Goal: Check status: Check status

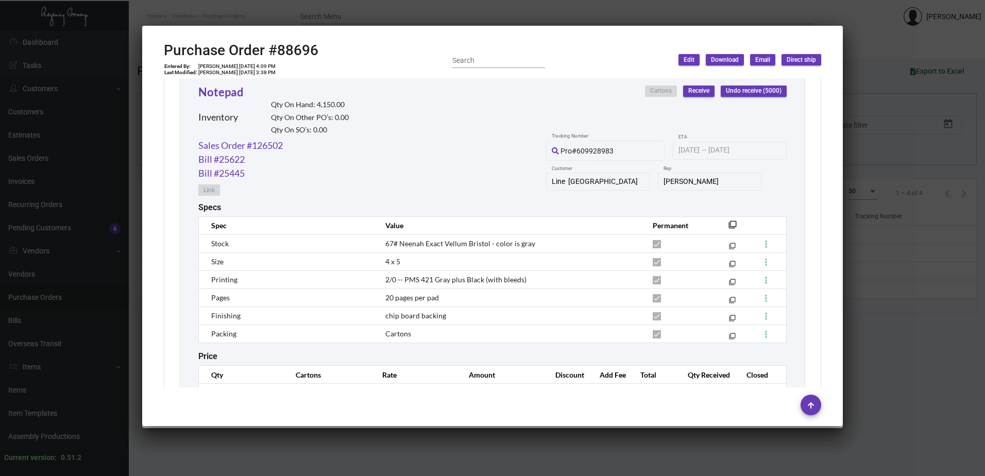
scroll to position [539, 0]
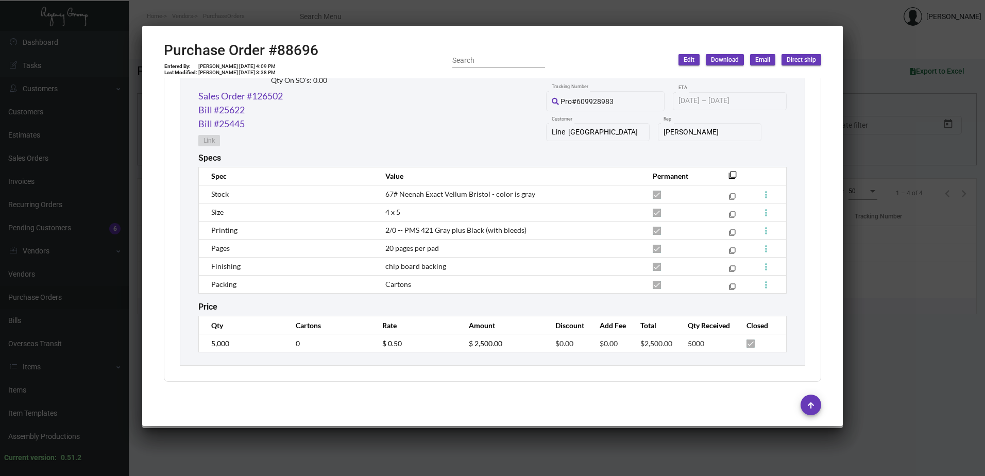
click at [871, 287] on div at bounding box center [492, 238] width 985 height 476
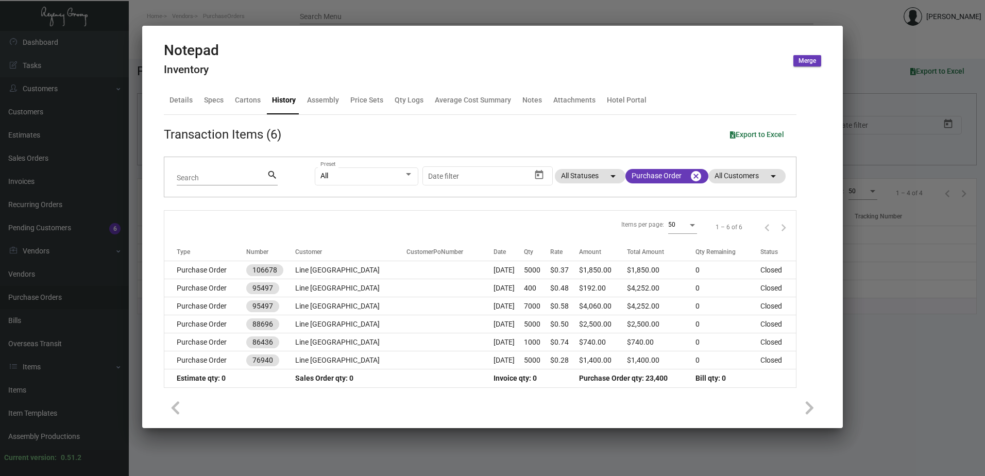
click at [190, 20] on div at bounding box center [492, 238] width 985 height 476
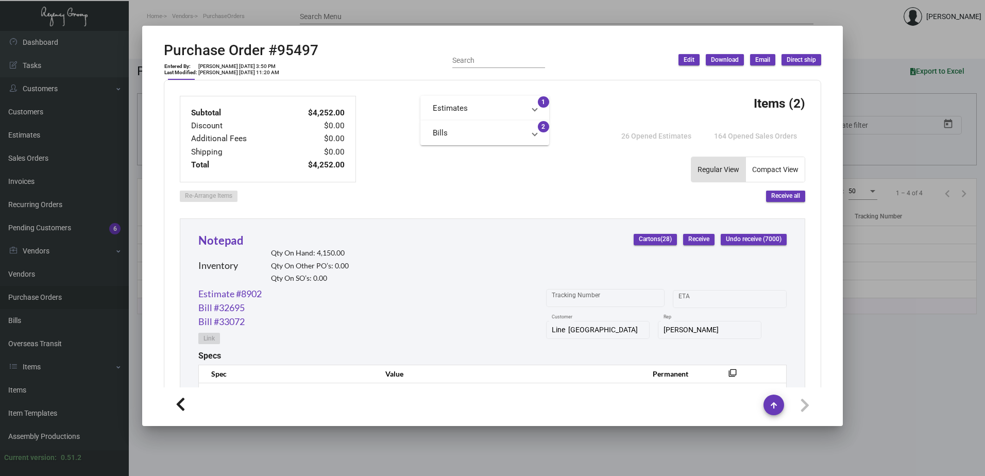
click at [26, 288] on div at bounding box center [492, 238] width 985 height 476
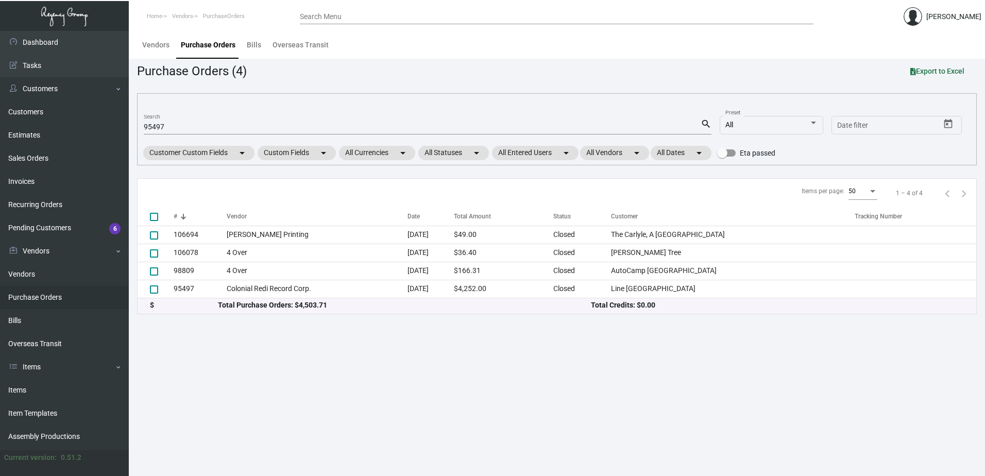
click at [28, 296] on link "Purchase Orders" at bounding box center [64, 297] width 129 height 23
drag, startPoint x: 212, startPoint y: 127, endPoint x: 141, endPoint y: 129, distance: 70.6
click at [141, 129] on div "95497 Search search All Preset Start date – Date filter Customer Custom Fields …" at bounding box center [557, 129] width 840 height 72
type input "81030"
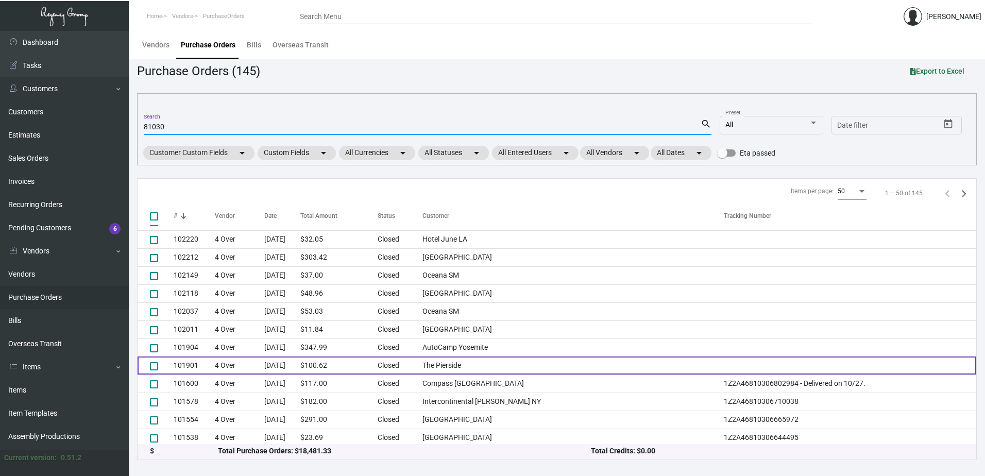
scroll to position [684, 0]
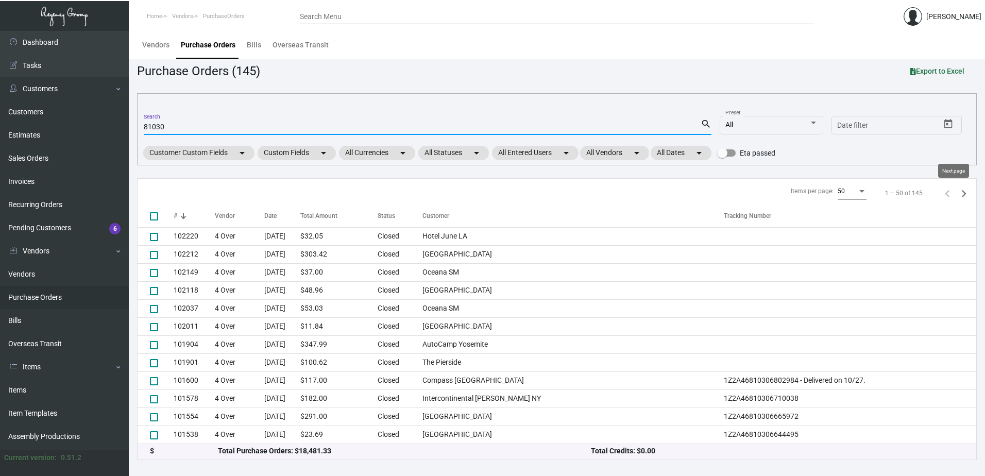
click at [957, 197] on icon "Next page" at bounding box center [964, 193] width 14 height 14
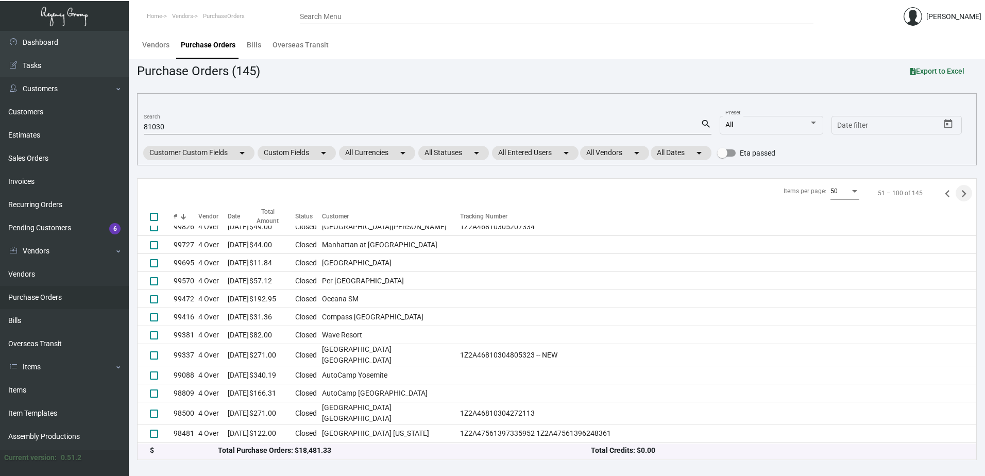
click at [957, 197] on icon "Next page" at bounding box center [964, 193] width 14 height 14
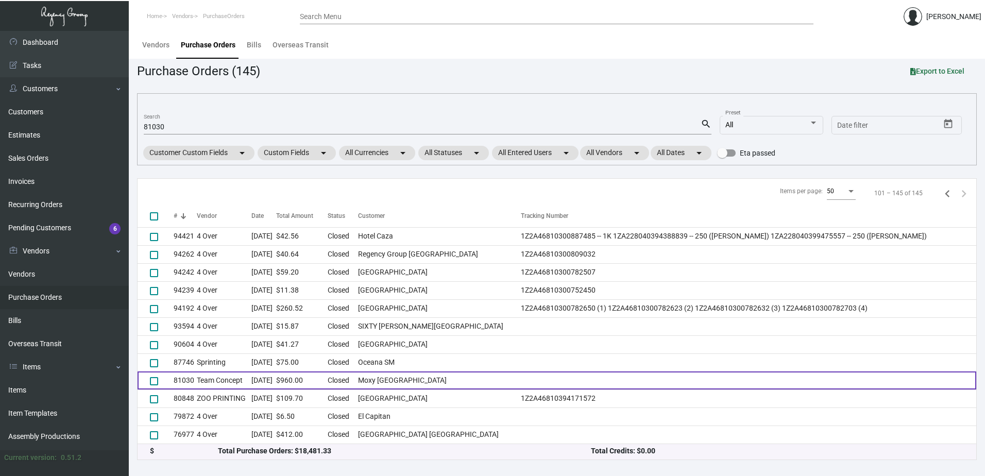
click at [217, 379] on td "Team Concept" at bounding box center [224, 380] width 55 height 18
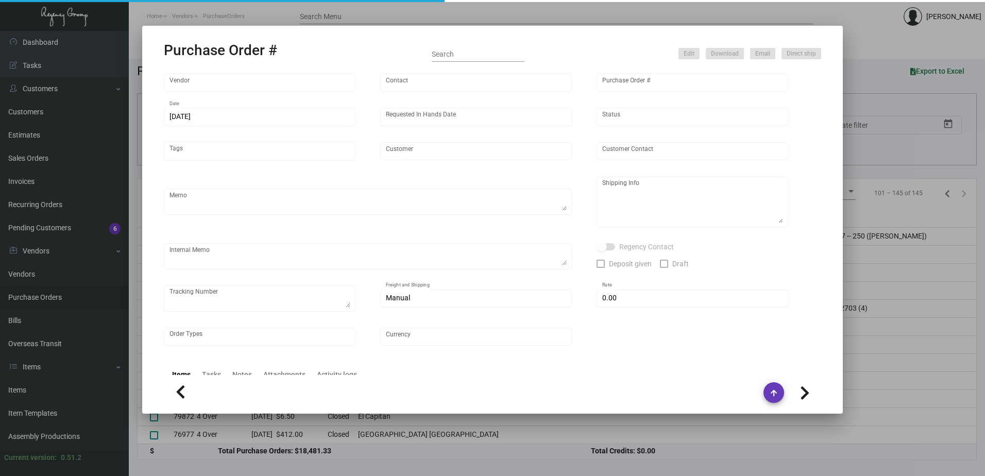
type input "Team Concept"
type input "[PERSON_NAME]"
type input "81030"
type input "[DATE]"
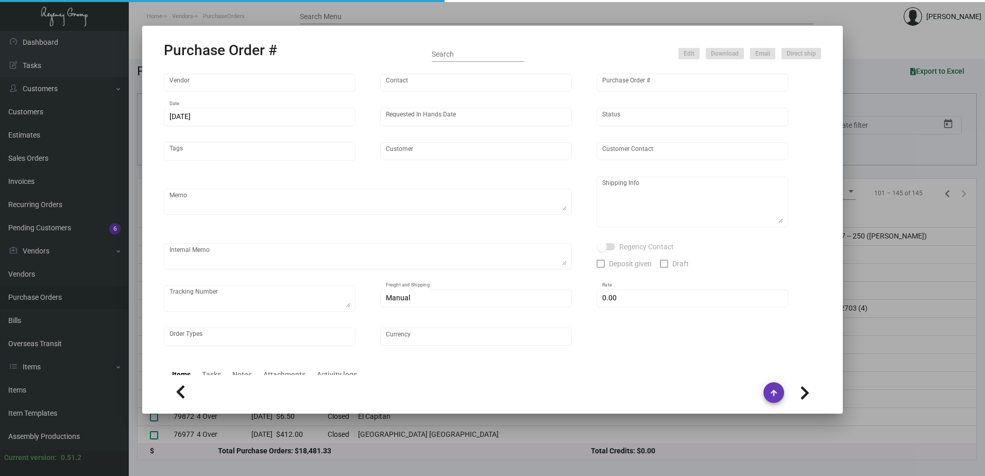
type input "Moxy [GEOGRAPHIC_DATA]"
type textarea "Please try to ship out before [DATE]. Thanks!"
type textarea "Regency Group NJ [PERSON_NAME] [STREET_ADDRESS]"
type input "$ 0.00"
type input "United States Dollar $"
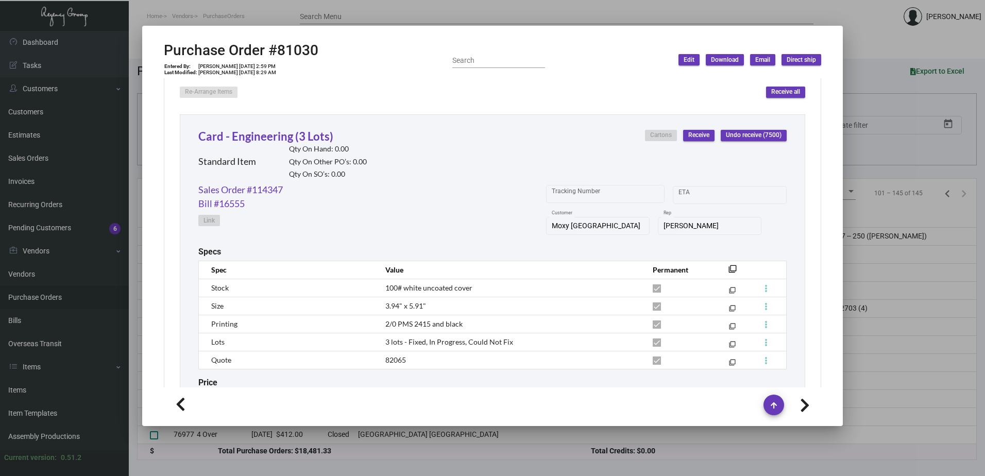
scroll to position [464, 0]
click at [291, 141] on link "Card - Engineering (3 Lots)" at bounding box center [265, 137] width 135 height 14
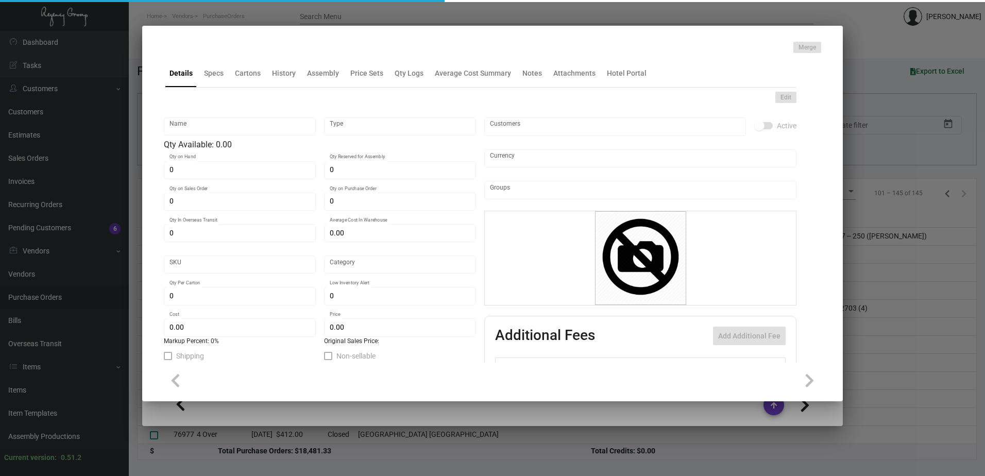
type input "Card - Engineering (3 Lots)"
type input "Standard Item"
type input "$ 0.00"
type input "Standard"
type input "2,500"
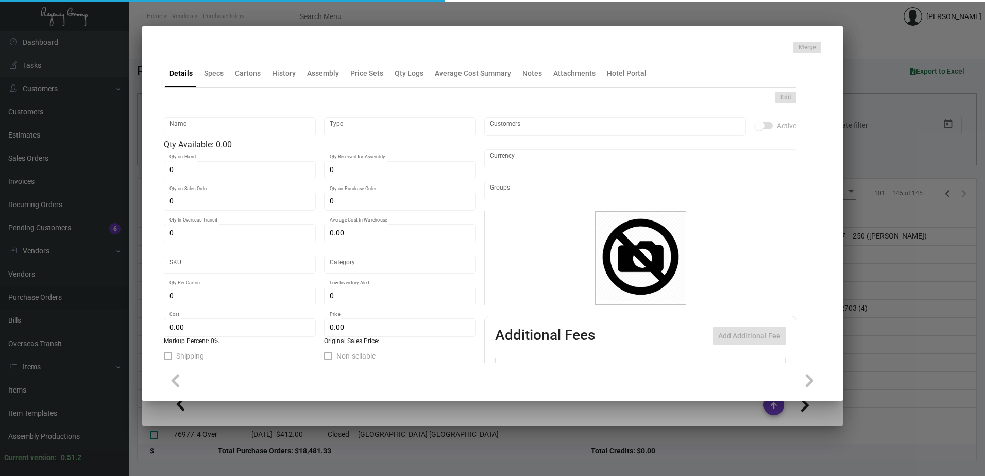
type input "$ 0.06"
type input "$ 0.12"
checkbox input "true"
type input "United States Dollar $"
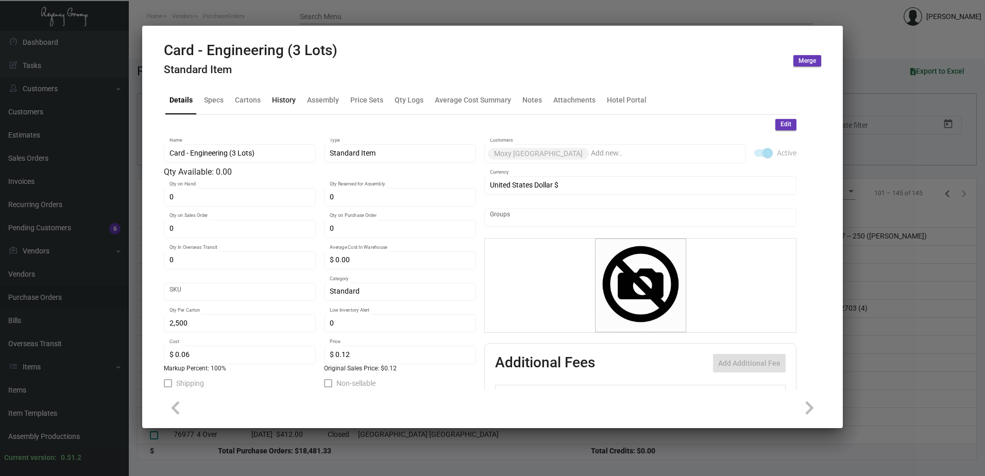
click at [292, 103] on div "History" at bounding box center [284, 100] width 24 height 11
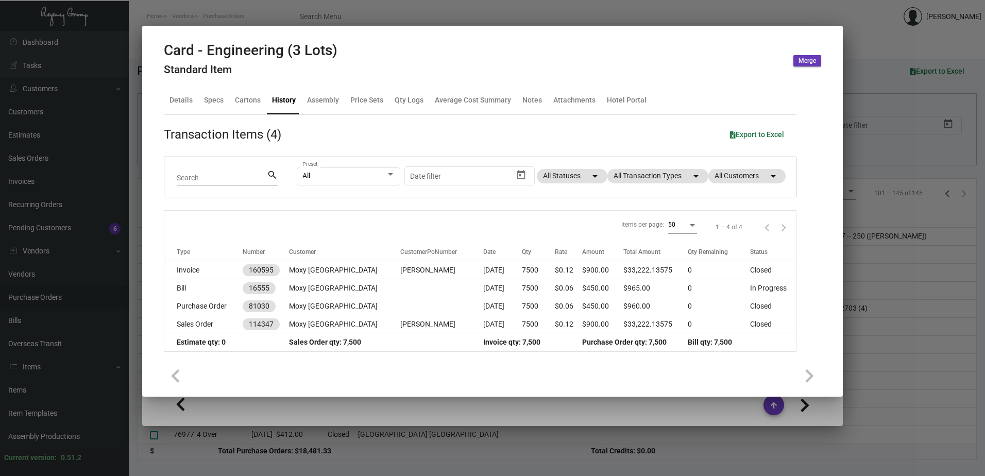
click at [357, 438] on div at bounding box center [492, 238] width 985 height 476
